Goal: Information Seeking & Learning: Find specific fact

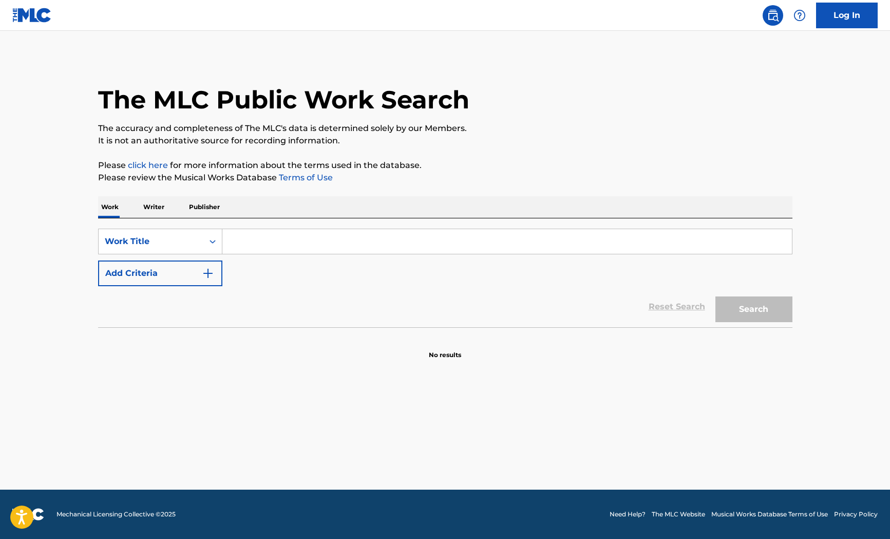
click at [273, 241] on input "Search Form" at bounding box center [507, 241] width 570 height 25
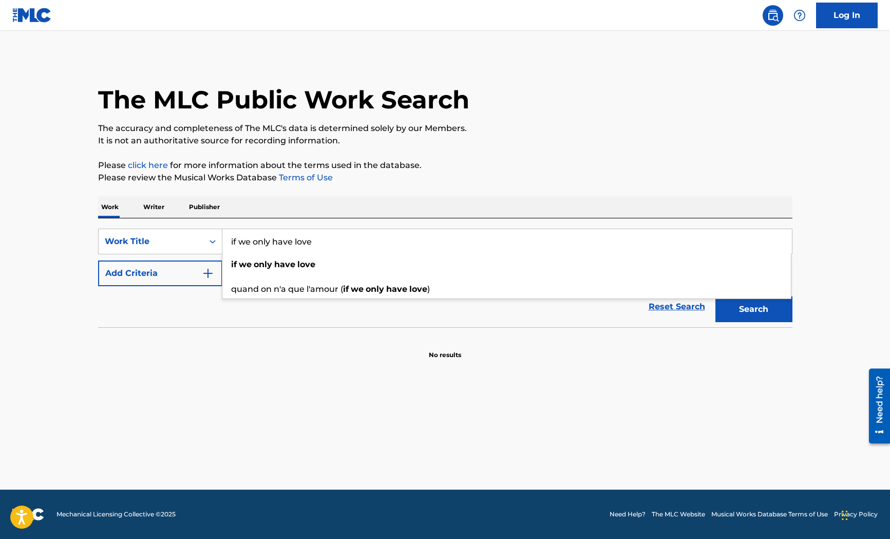
type input "if we only have love"
click at [123, 267] on button "Add Criteria" at bounding box center [160, 273] width 124 height 26
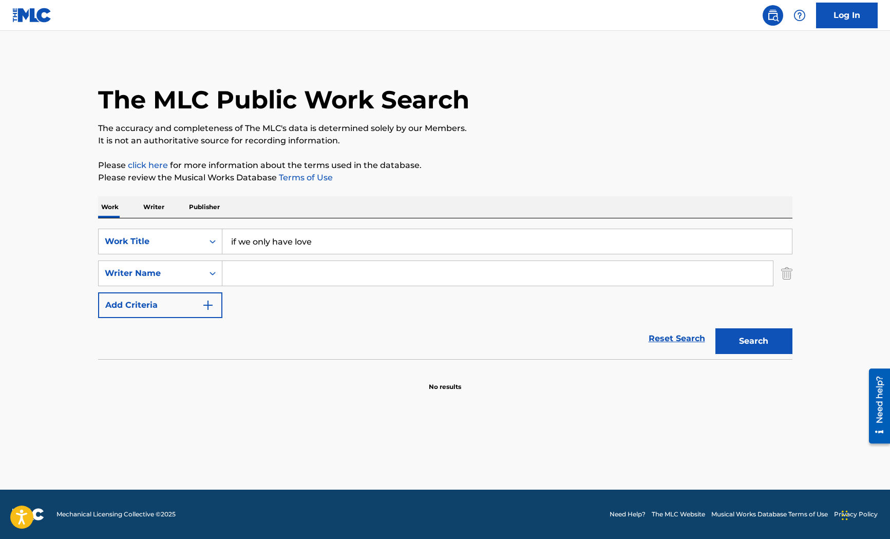
click at [249, 274] on input "Search Form" at bounding box center [497, 273] width 551 height 25
type input "[PERSON_NAME]"
click at [716, 328] on button "Search" at bounding box center [754, 341] width 77 height 26
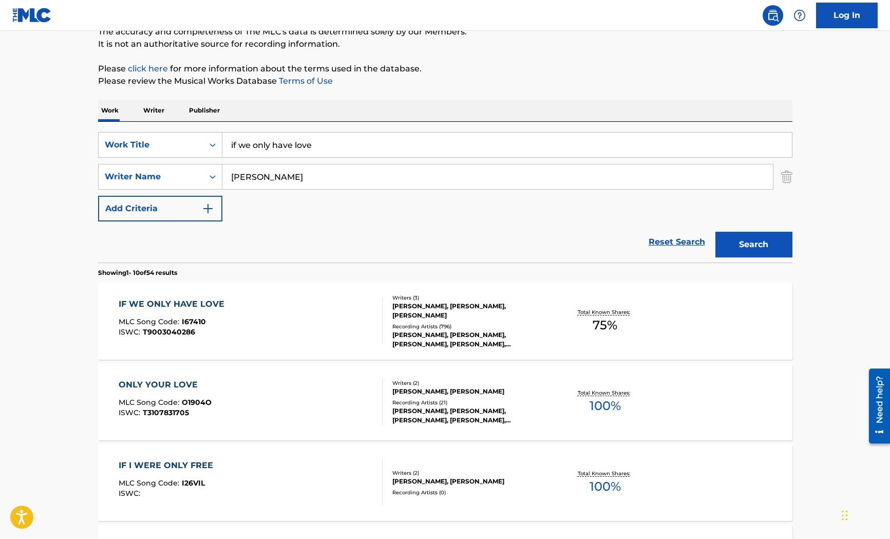
scroll to position [154, 0]
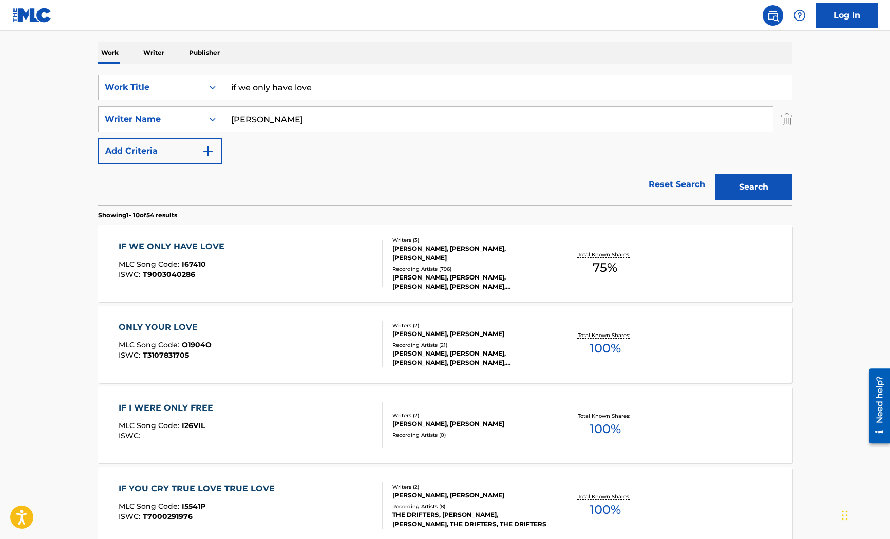
click at [614, 266] on span "75 %" at bounding box center [605, 267] width 25 height 18
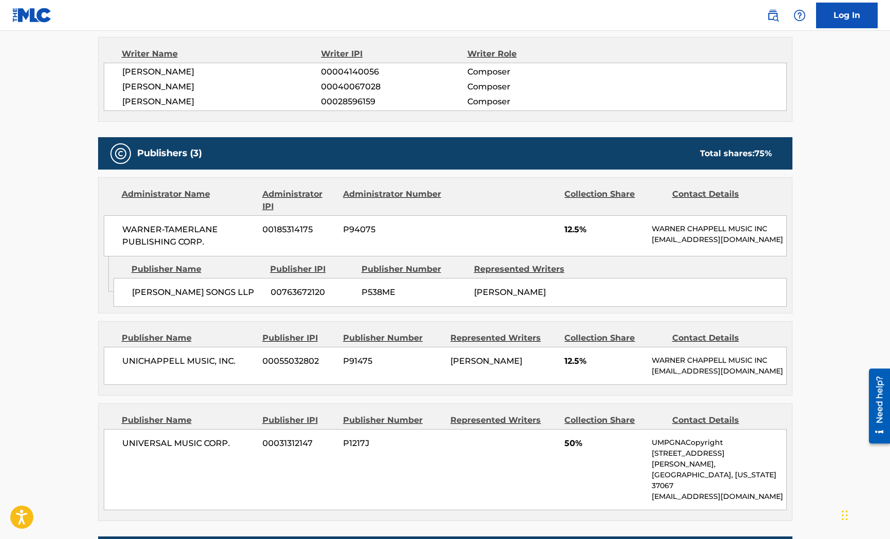
scroll to position [360, 0]
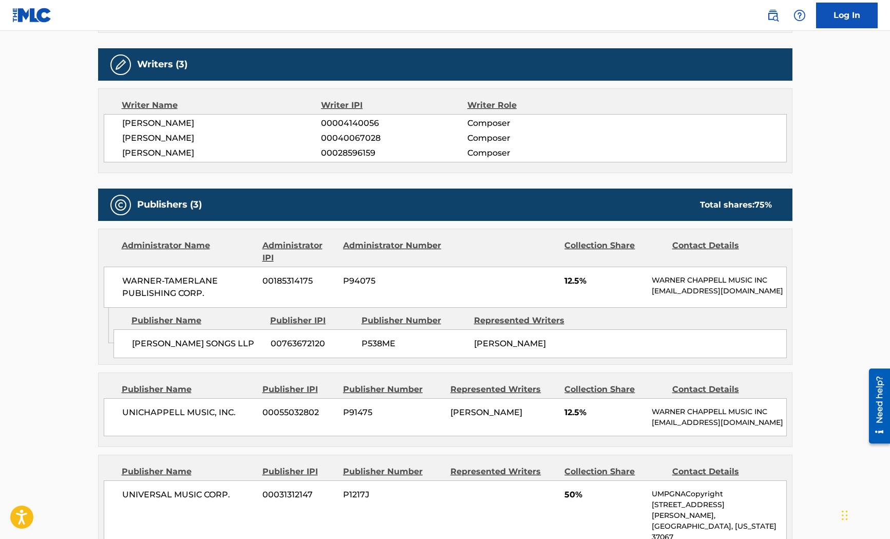
drag, startPoint x: 45, startPoint y: 325, endPoint x: 96, endPoint y: 339, distance: 52.4
click at [45, 325] on main "< Back to public search results Copy work link IF WE ONLY HAVE LOVE Work Detail…" at bounding box center [445, 363] width 890 height 1384
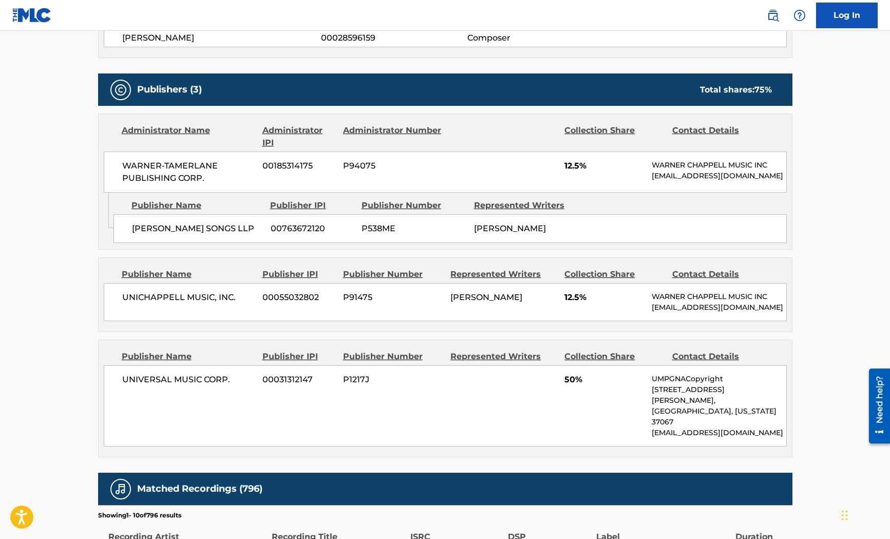
scroll to position [565, 0]
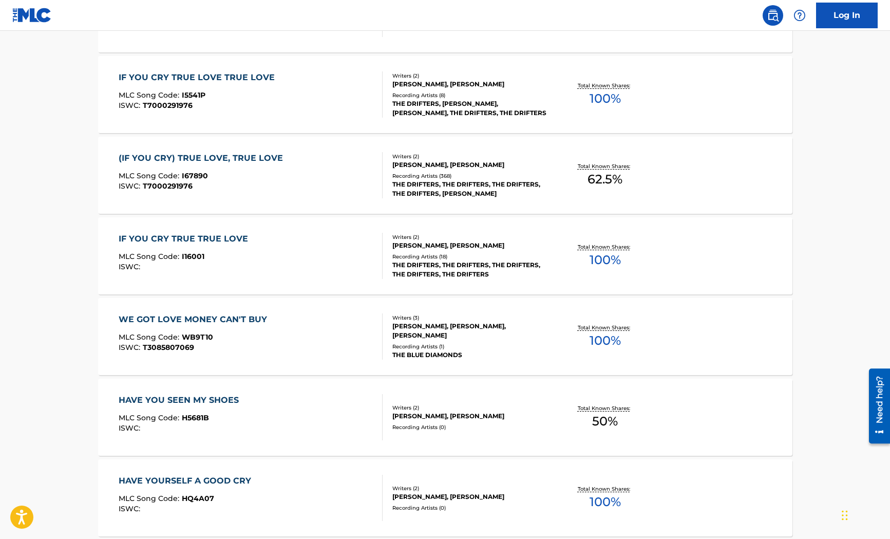
scroll to position [154, 0]
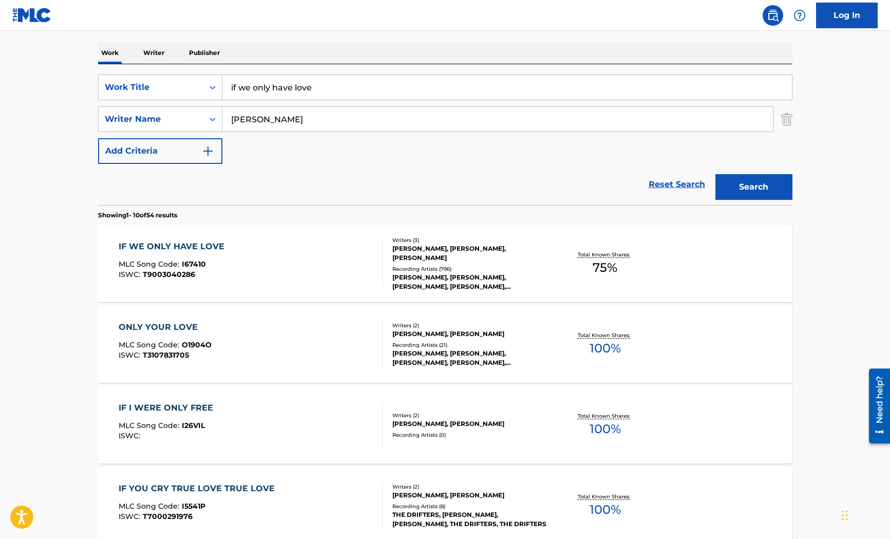
click at [607, 323] on div "ONLY YOUR LOVE MLC Song Code : O1904O ISWC : T3107831705 Writers ( 2 ) [PERSON_…" at bounding box center [445, 344] width 694 height 77
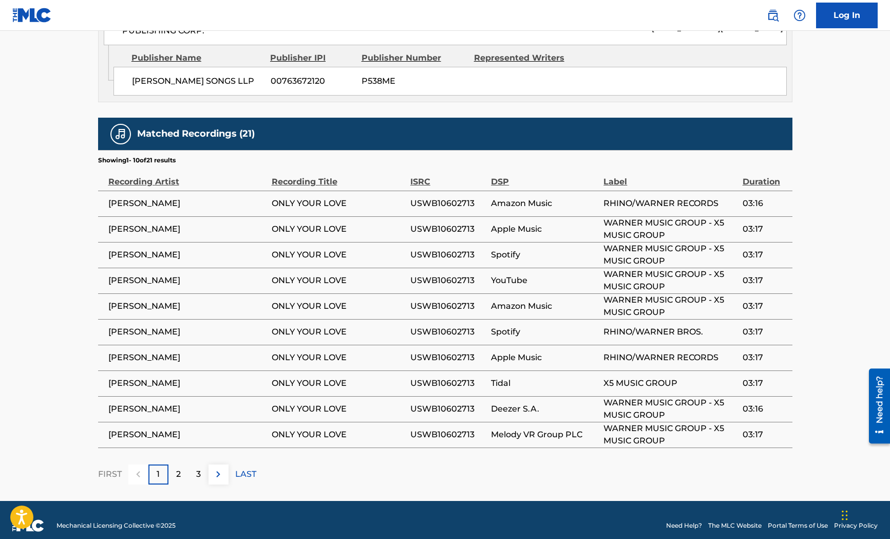
scroll to position [719, 0]
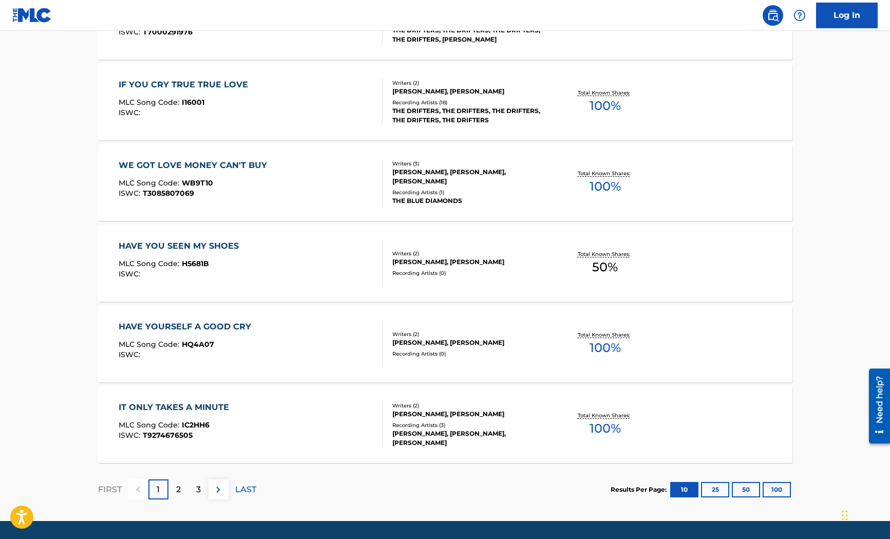
scroll to position [154, 0]
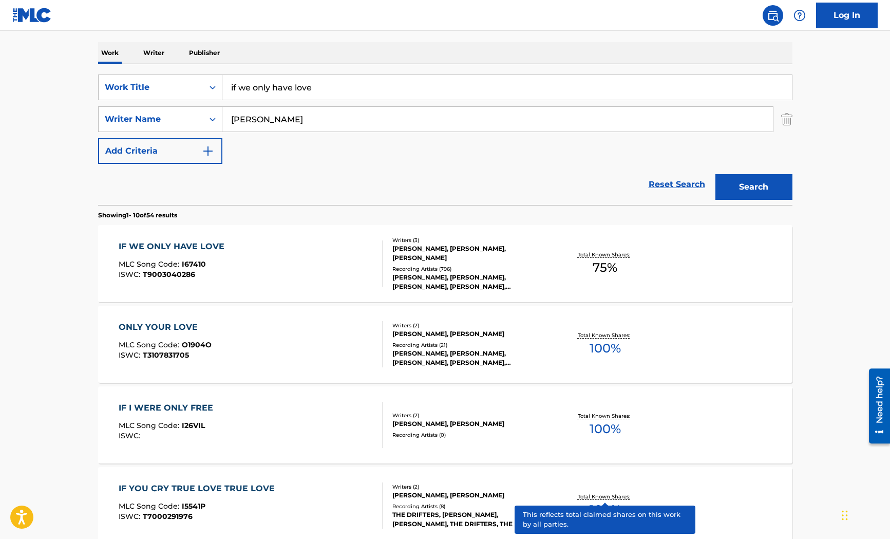
click at [578, 498] on p "Total Known Shares:" at bounding box center [605, 497] width 55 height 8
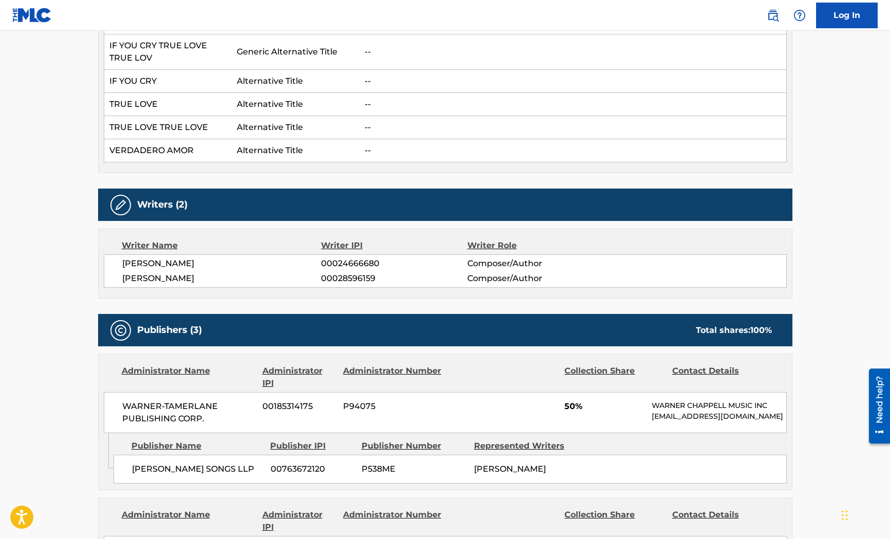
scroll to position [616, 0]
